Goal: Use online tool/utility

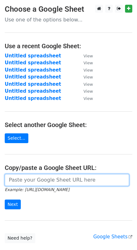
click at [48, 181] on input "url" at bounding box center [67, 180] width 124 height 12
paste input "https://docs.google.com/spreadsheets/d/1g8Ac7YhJUd_Gpar77EZDB4e_8xOJeQD9RdjPHiK…"
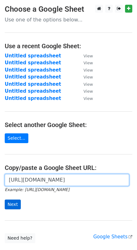
type input "https://docs.google.com/spreadsheets/d/1g8Ac7YhJUd_Gpar77EZDB4e_8xOJeQD9RdjPHiK…"
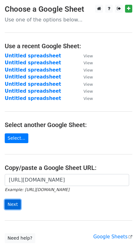
click at [13, 206] on input "Next" at bounding box center [13, 204] width 16 height 10
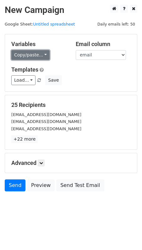
click at [32, 51] on link "Copy/paste..." at bounding box center [30, 55] width 38 height 10
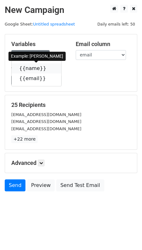
click at [33, 68] on link "{{name}}" at bounding box center [37, 68] width 50 height 10
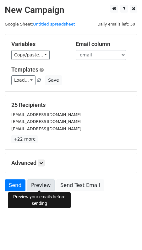
click at [31, 184] on link "Preview" at bounding box center [41, 185] width 28 height 12
